Goal: Use online tool/utility

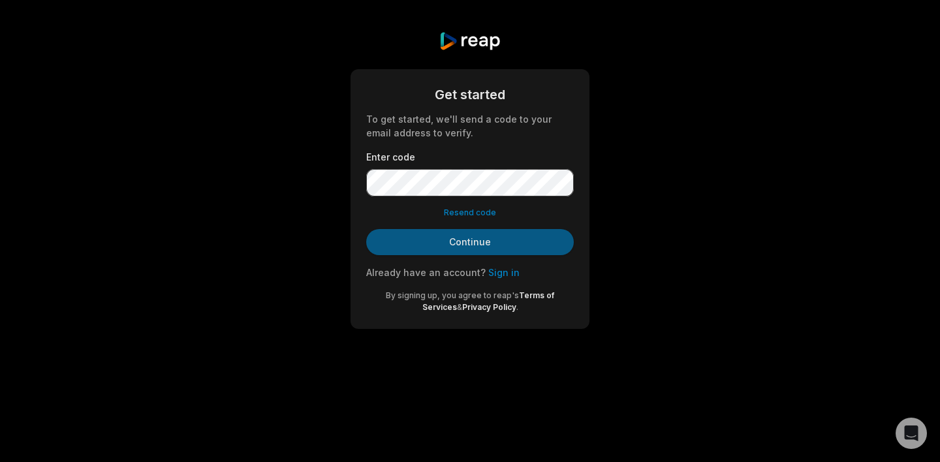
click at [504, 252] on button "Continue" at bounding box center [470, 242] width 208 height 26
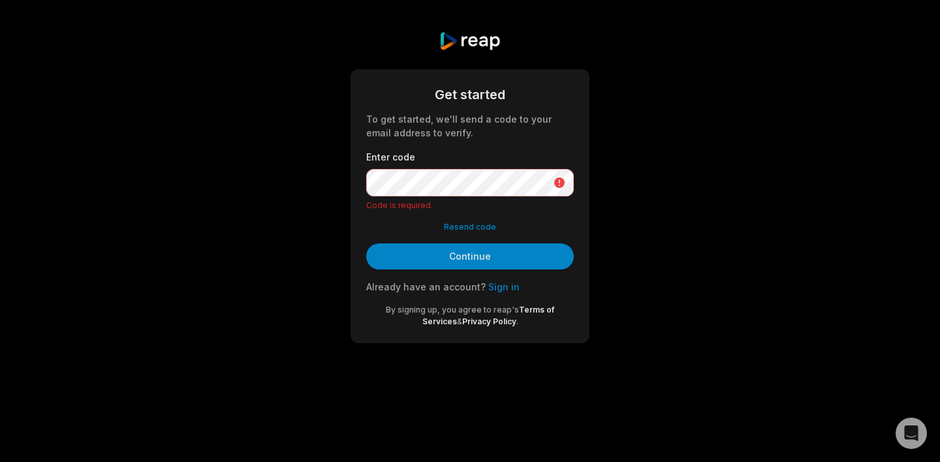
click at [479, 228] on button "Resend code" at bounding box center [470, 227] width 52 height 12
click at [474, 226] on button "Resend code" at bounding box center [470, 227] width 52 height 12
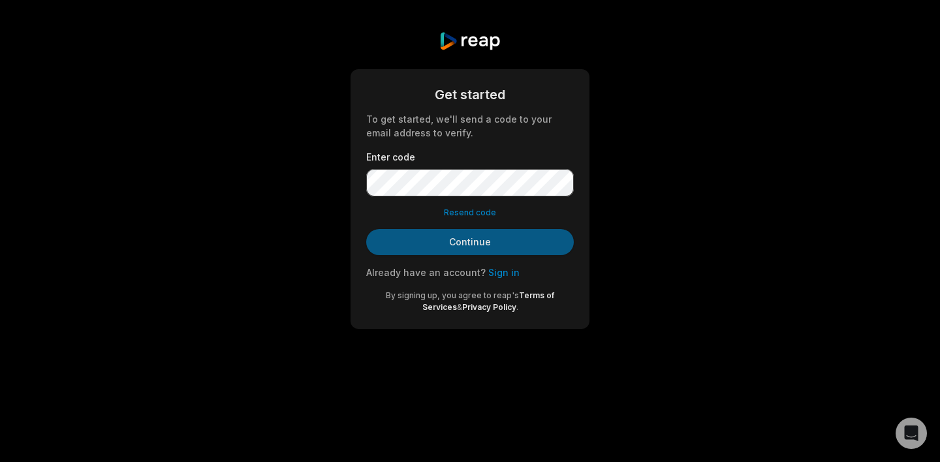
click at [450, 252] on button "Continue" at bounding box center [470, 242] width 208 height 26
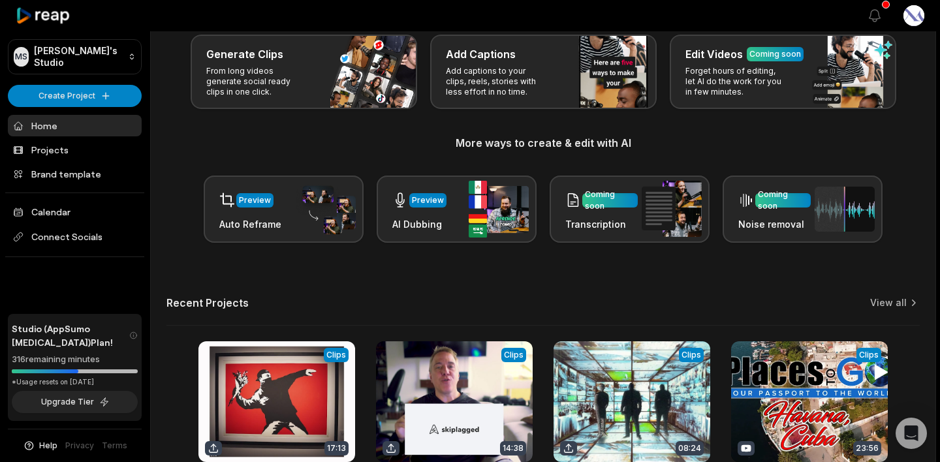
scroll to position [85, 0]
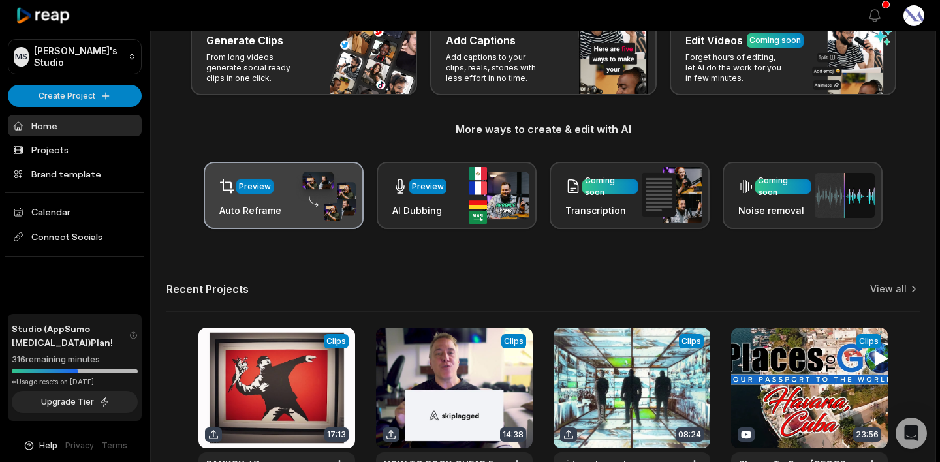
click at [292, 204] on div "Preview Auto Reframe" at bounding box center [284, 195] width 160 height 67
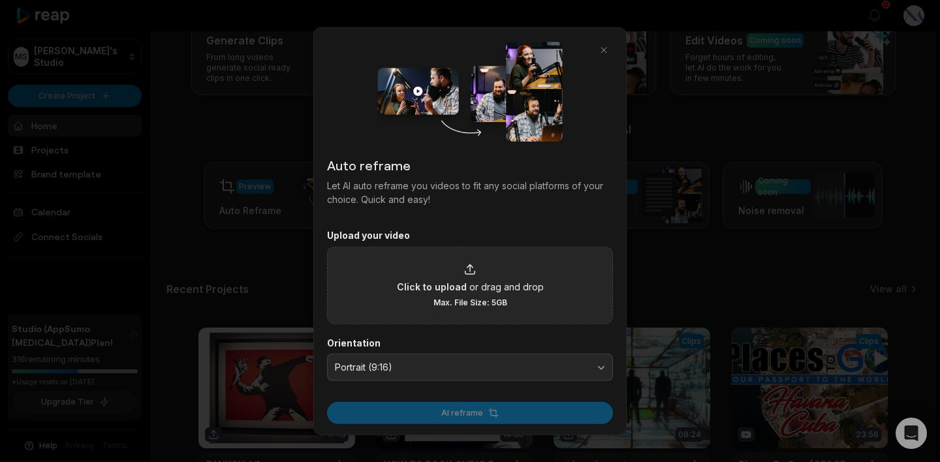
click at [471, 281] on span "or drag and drop" at bounding box center [506, 286] width 74 height 14
click at [0, 0] on input "Click to upload or drag and drop Max. File Size: 5GB" at bounding box center [0, 0] width 0 height 0
click at [469, 285] on span "or drag and drop" at bounding box center [506, 286] width 74 height 14
click at [0, 0] on input "Click to upload or drag and drop Max. File Size: 5GB" at bounding box center [0, 0] width 0 height 0
